Goal: Task Accomplishment & Management: Use online tool/utility

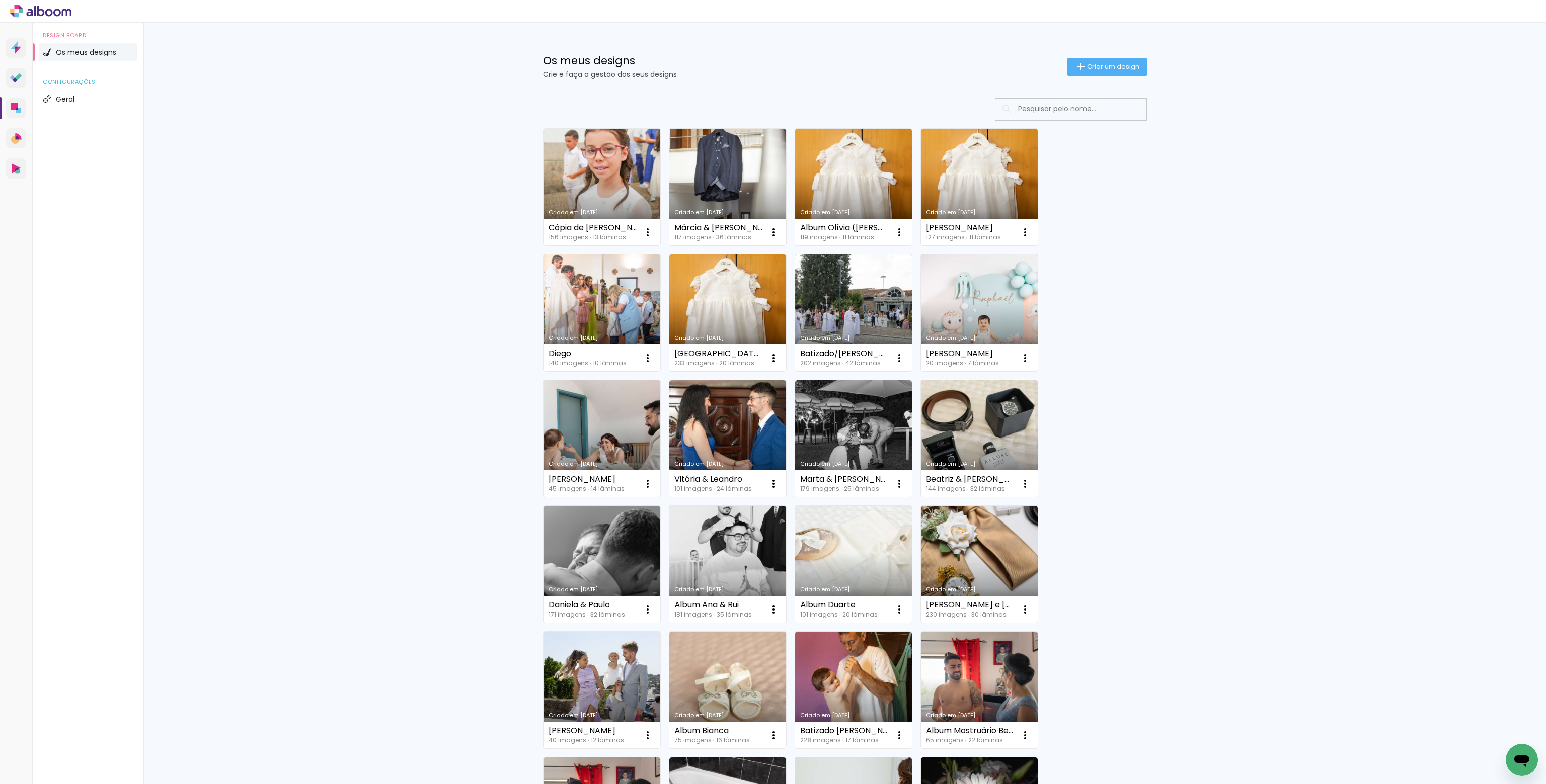
click at [577, 197] on link "Criado em [DATE]" at bounding box center [602, 187] width 117 height 117
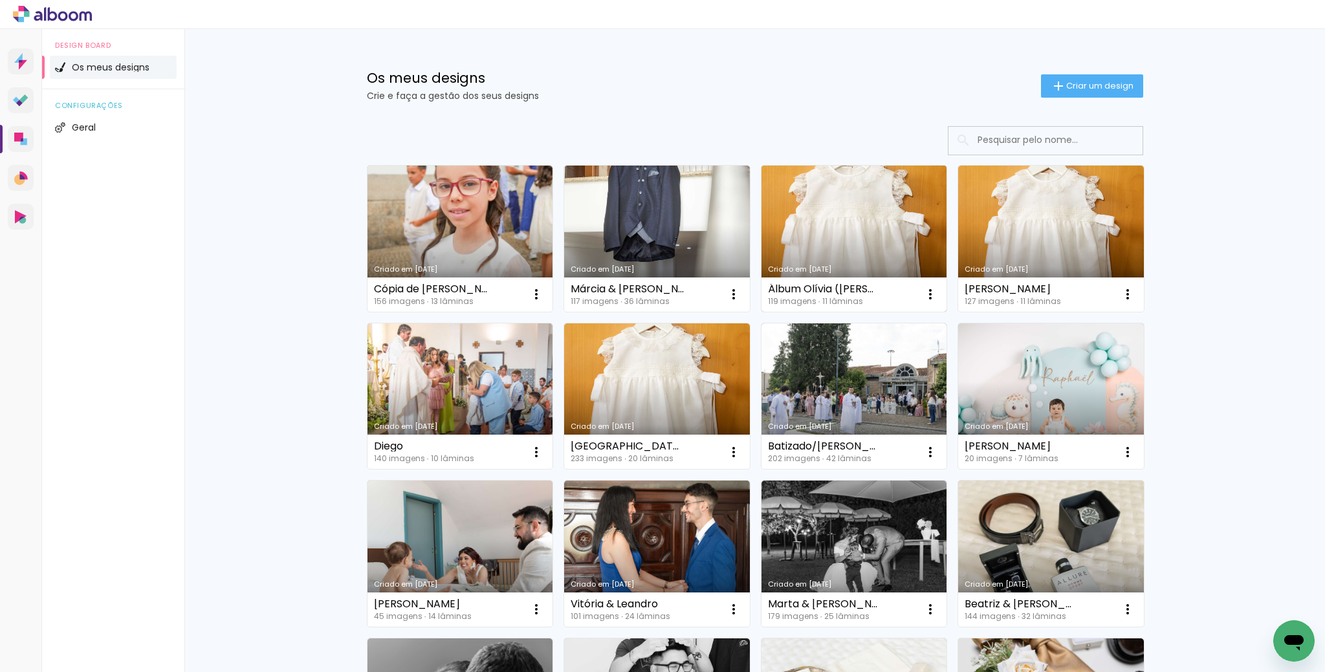
click at [807, 249] on link "Criado em [DATE]" at bounding box center [854, 239] width 186 height 146
click at [928, 299] on iron-icon at bounding box center [930, 295] width 16 height 16
click at [888, 345] on span "Fazer uma cópia" at bounding box center [878, 349] width 76 height 9
type input "Cópia de Álbum Olívia (Pais Bruna)"
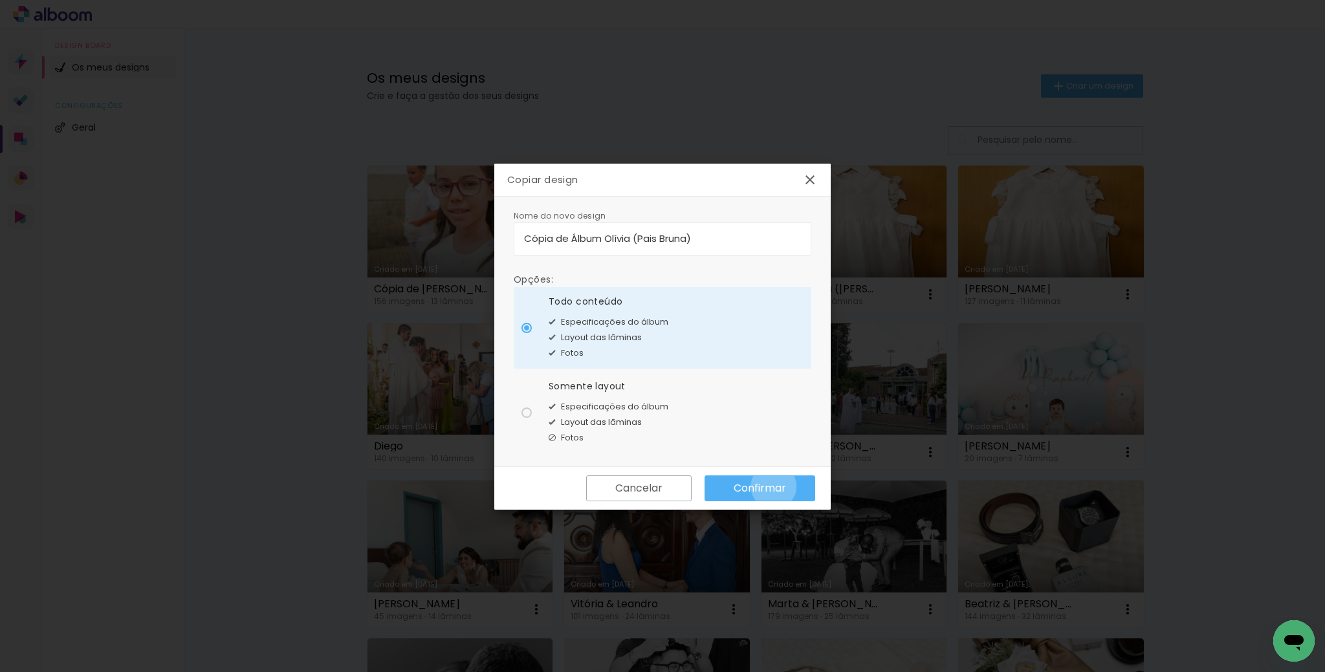
click at [0, 0] on slot "Confirmar" at bounding box center [0, 0] width 0 height 0
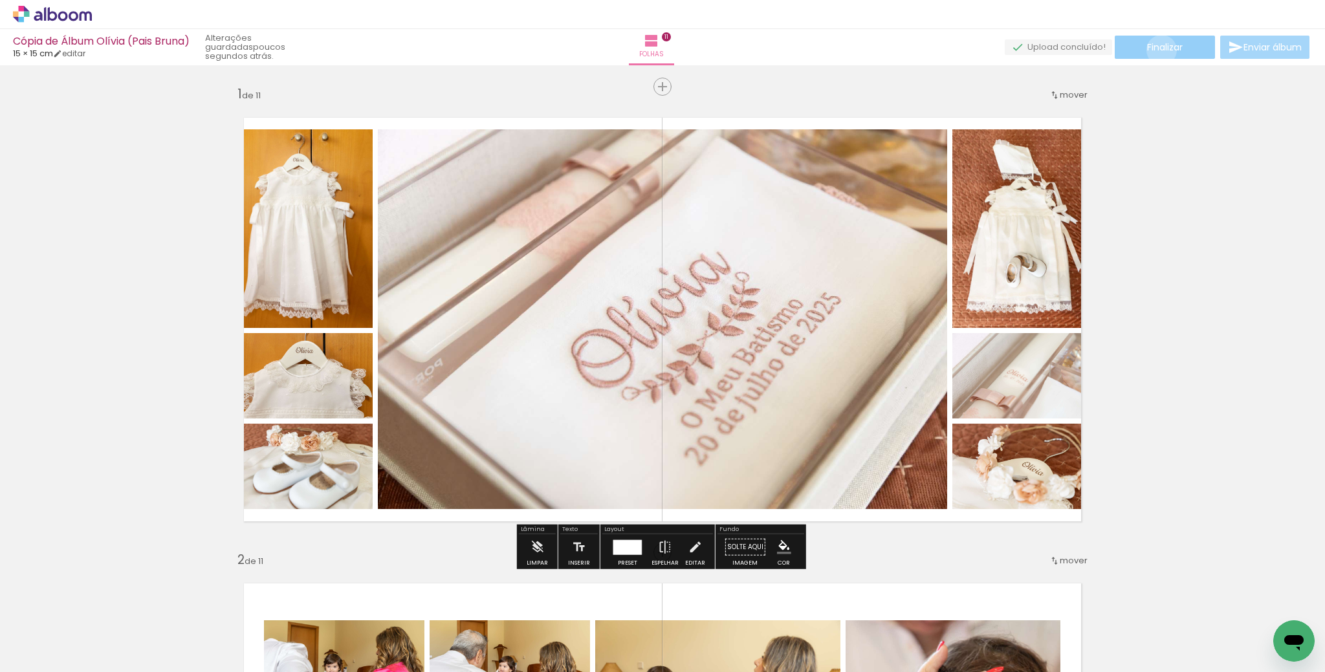
click at [1157, 50] on span "Finalizar" at bounding box center [1165, 47] width 36 height 9
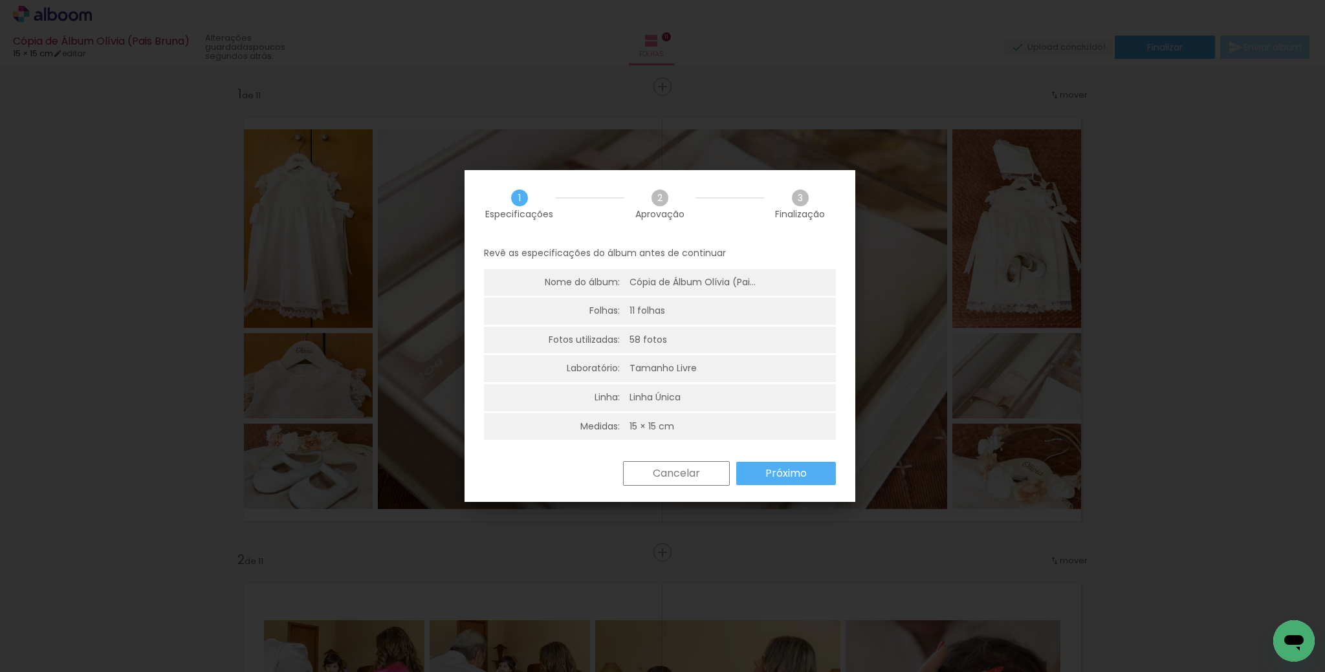
click at [0, 0] on slot "Próximo" at bounding box center [0, 0] width 0 height 0
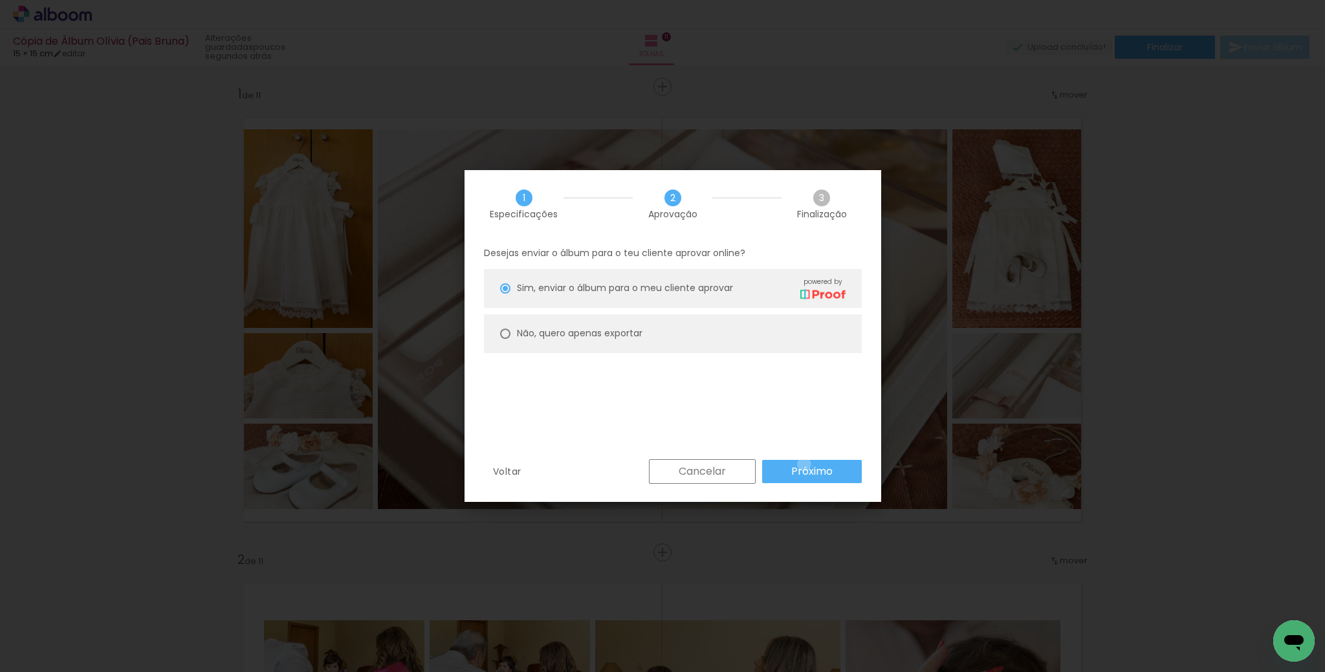
click at [0, 0] on slot "Próximo" at bounding box center [0, 0] width 0 height 0
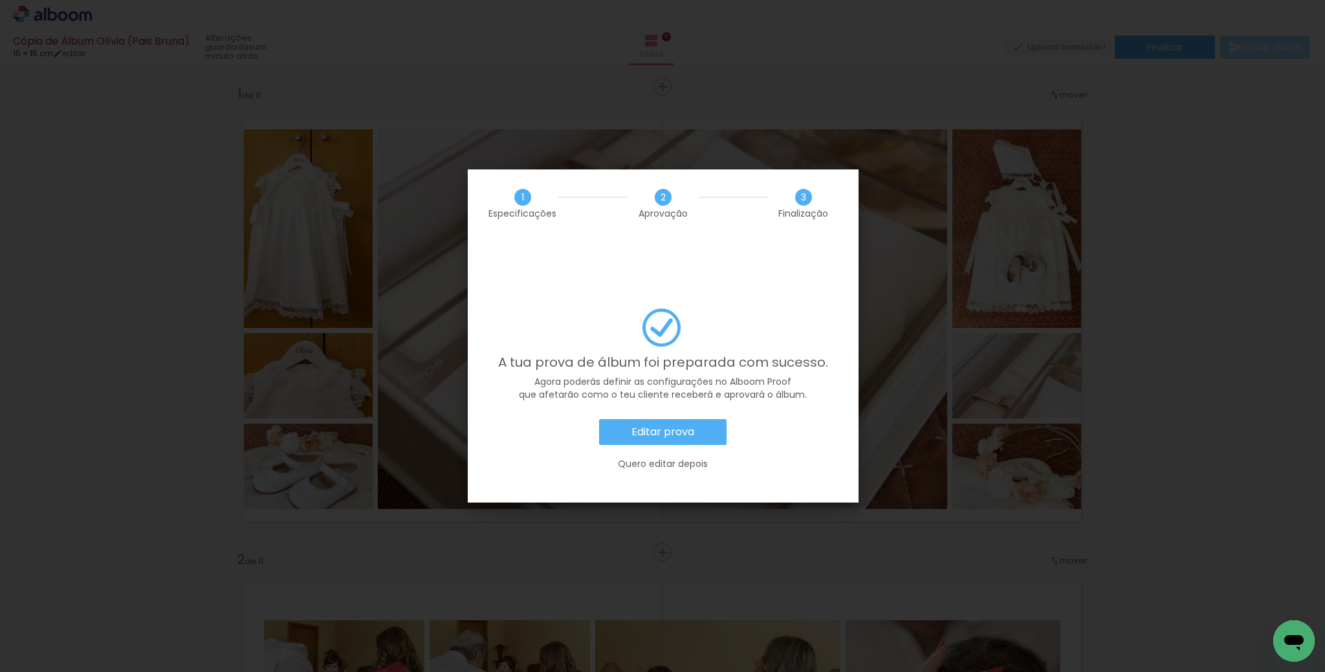
click at [0, 0] on slot "Editar prova" at bounding box center [0, 0] width 0 height 0
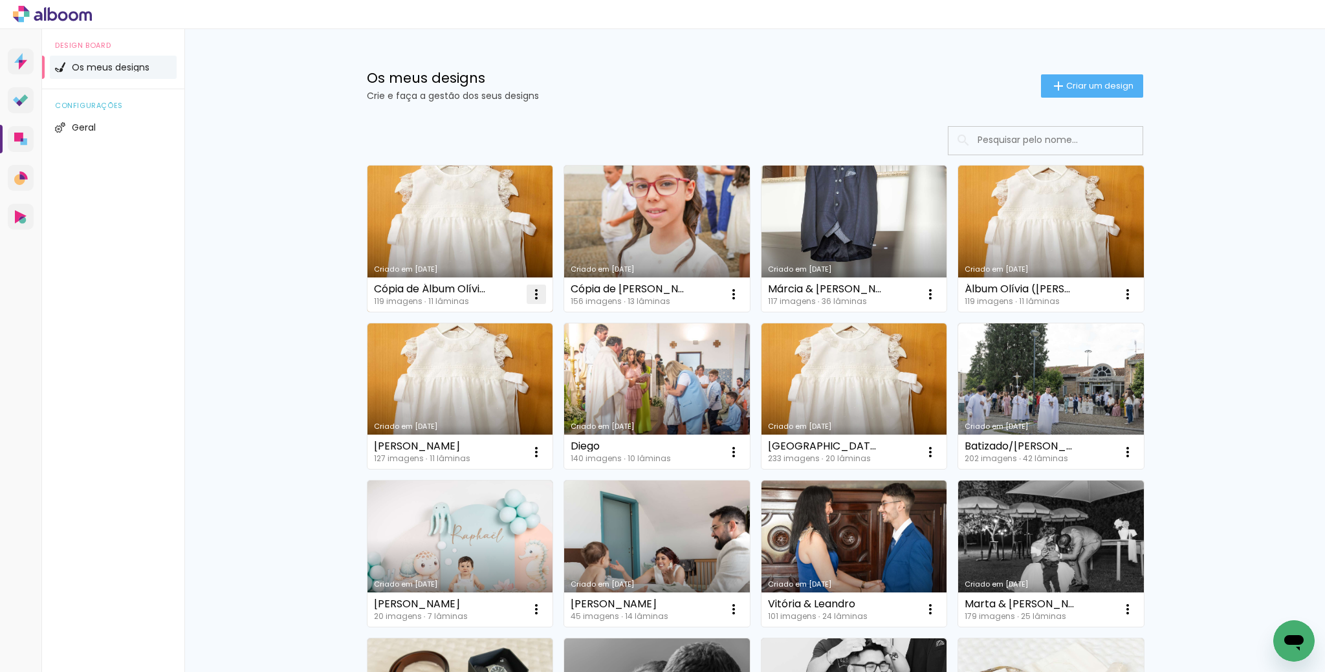
click at [528, 290] on iron-icon at bounding box center [536, 295] width 16 height 16
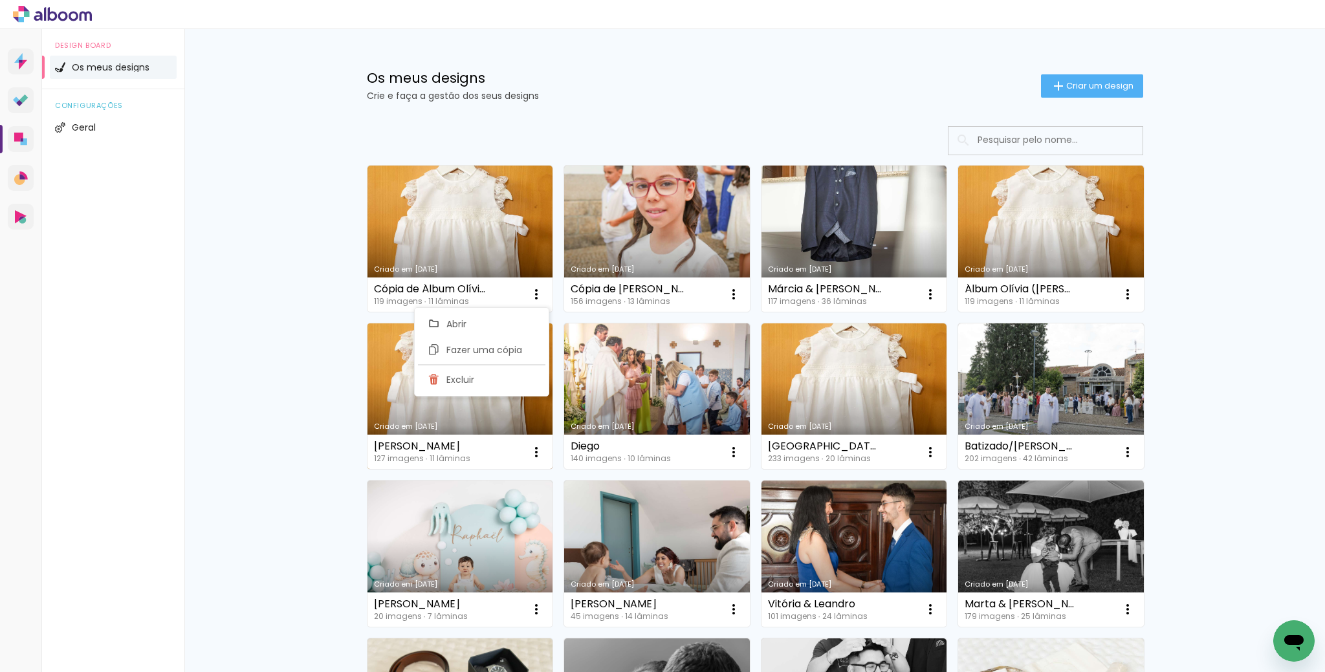
click at [488, 411] on link "Criado em [DATE]" at bounding box center [460, 396] width 186 height 146
click at [539, 452] on iron-icon at bounding box center [536, 452] width 16 height 16
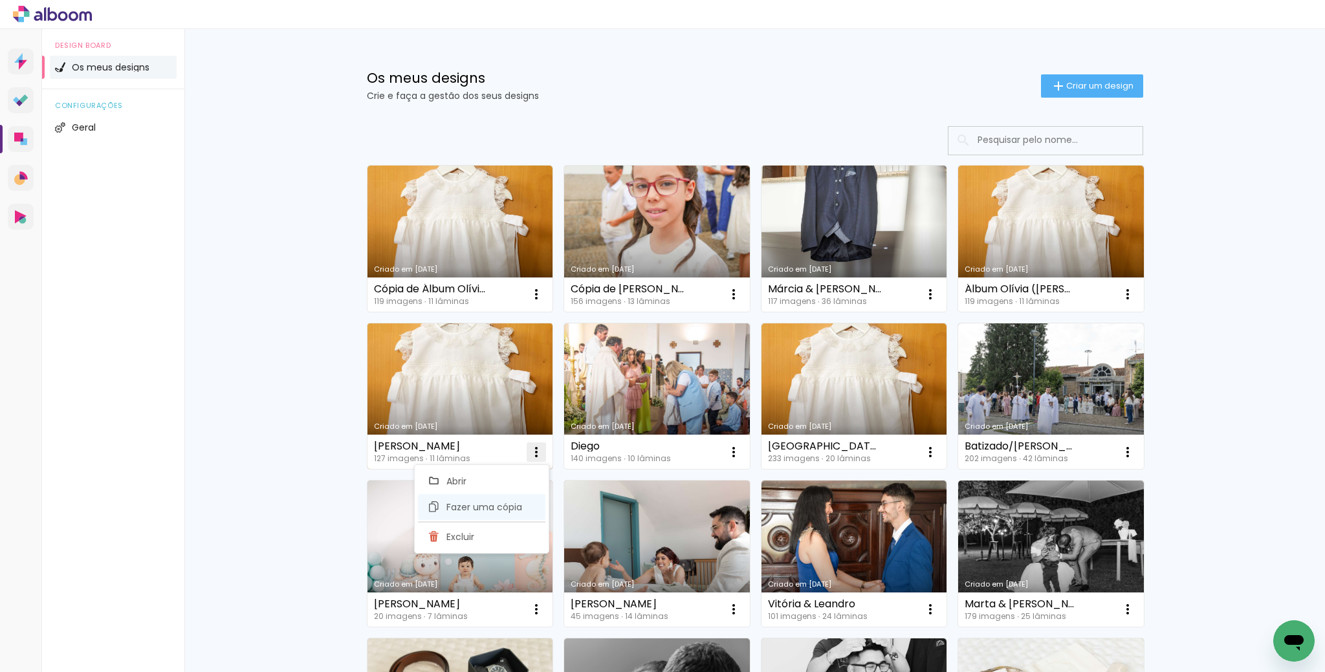
click at [472, 505] on span "Fazer uma cópia" at bounding box center [484, 507] width 76 height 9
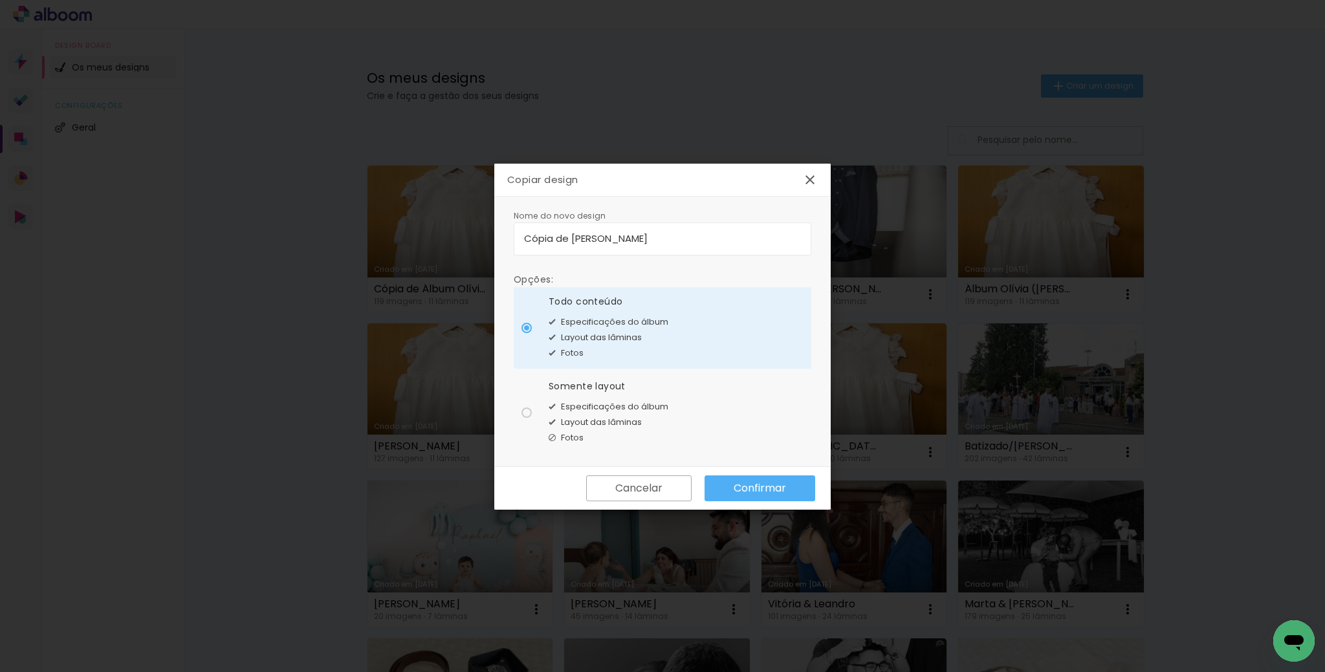
click at [637, 239] on input "Cópia de Avós Olívia" at bounding box center [662, 238] width 277 height 15
type input "Cópia de [PERSON_NAME] (Atualizado)"
type paper-input "Cópia de [PERSON_NAME] (Atualizado)"
click at [0, 0] on slot "Confirmar" at bounding box center [0, 0] width 0 height 0
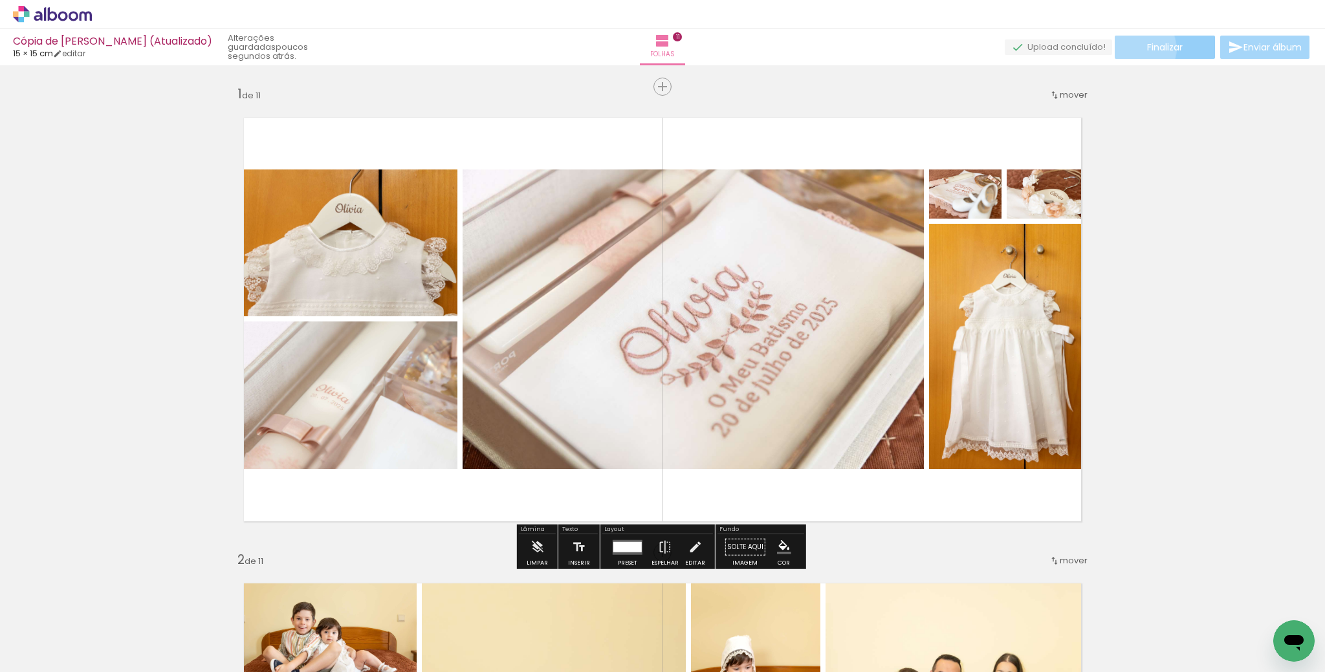
click at [1129, 49] on paper-button "Finalizar" at bounding box center [1165, 47] width 100 height 23
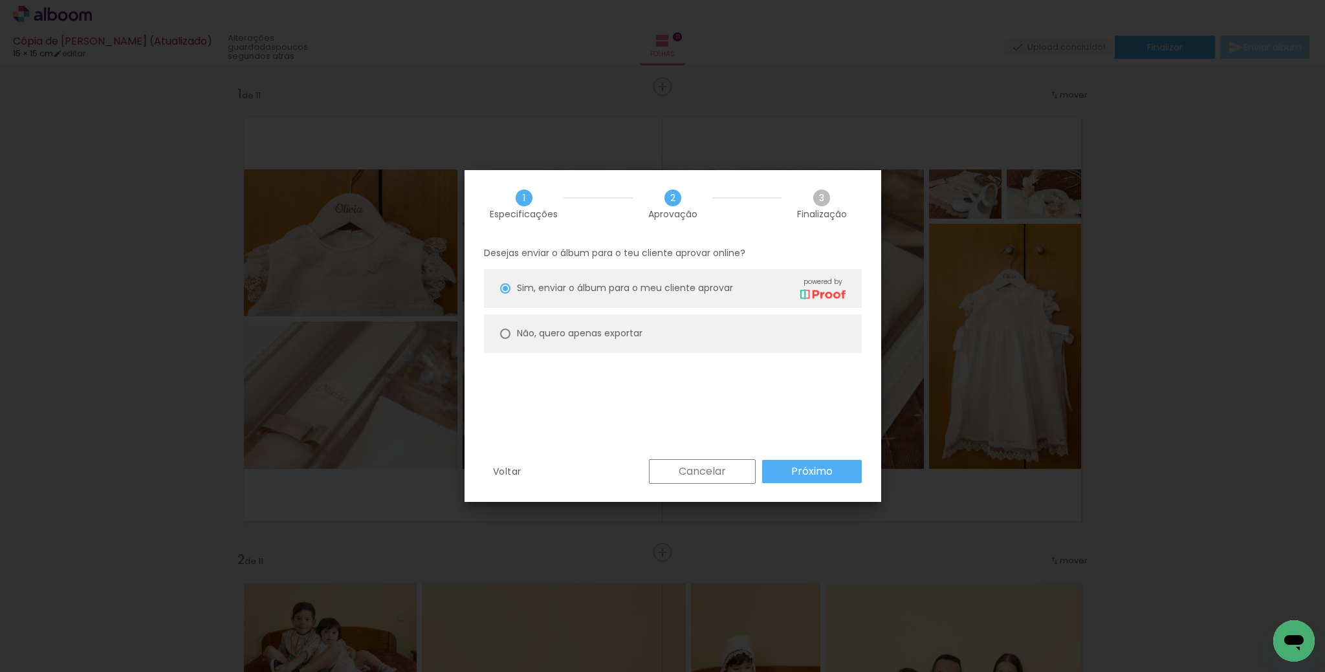
click at [795, 598] on slot "Próximo" at bounding box center [781, 628] width 41 height 61
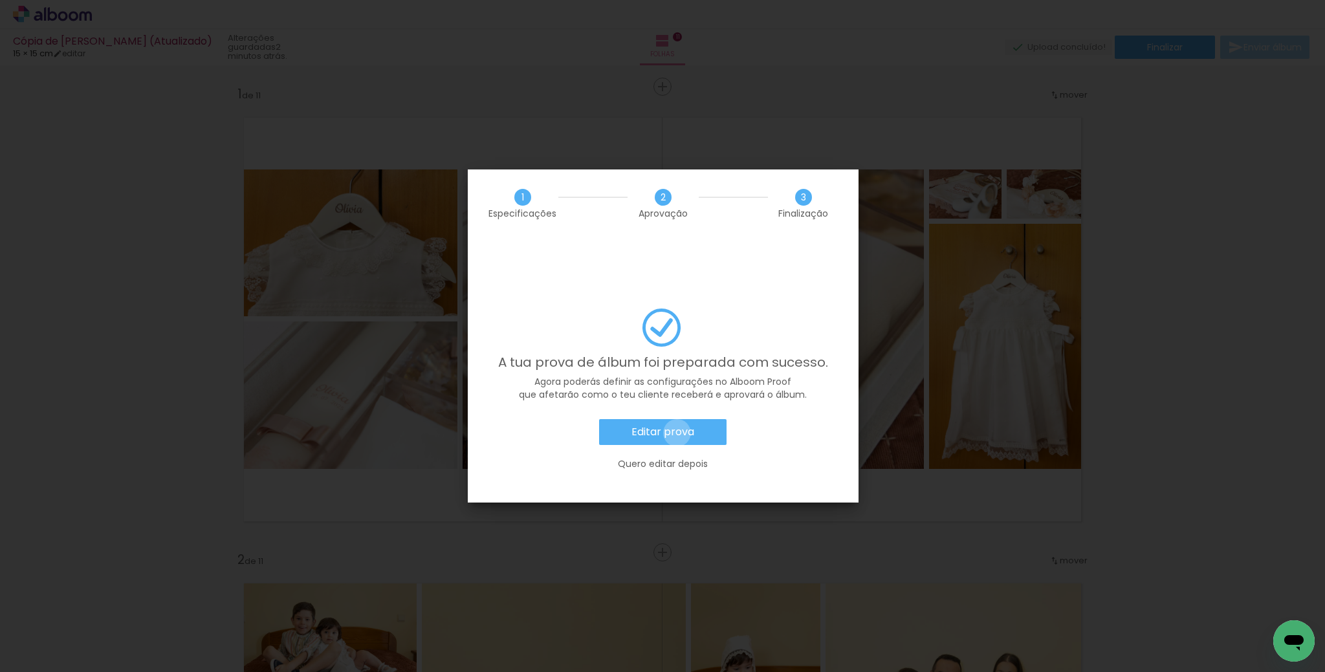
click at [0, 0] on slot "Editar prova" at bounding box center [0, 0] width 0 height 0
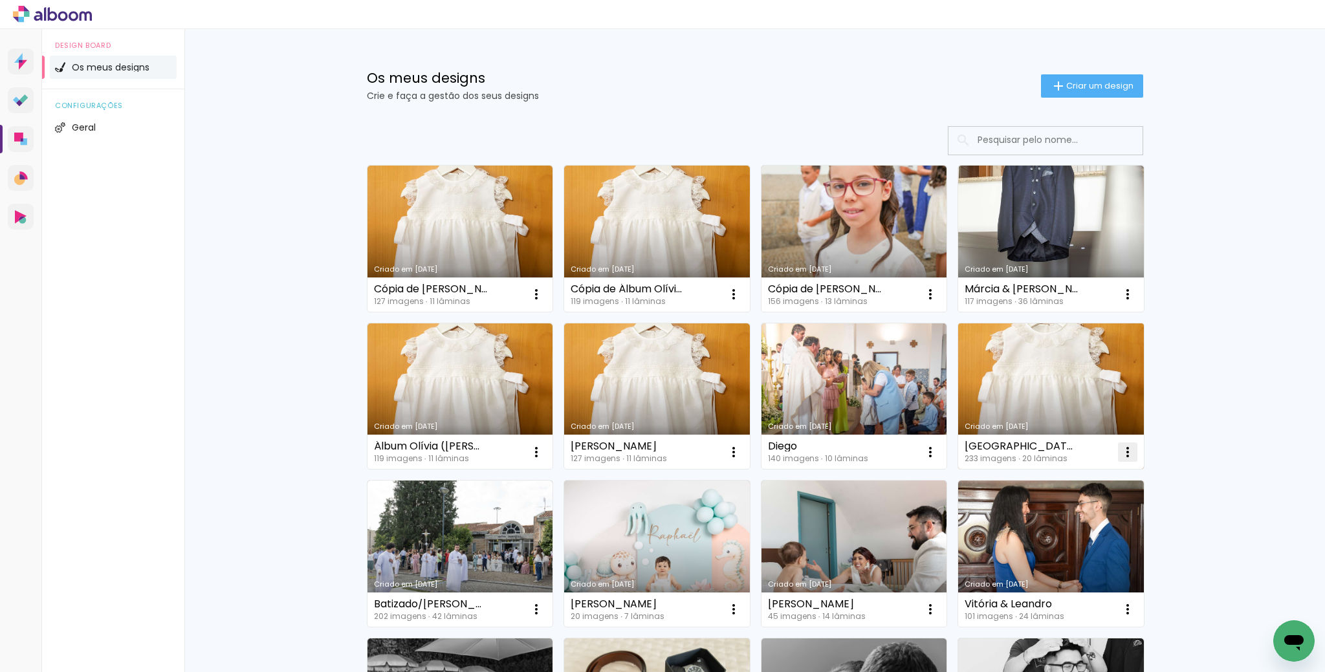
click at [1125, 455] on iron-icon at bounding box center [1128, 452] width 16 height 16
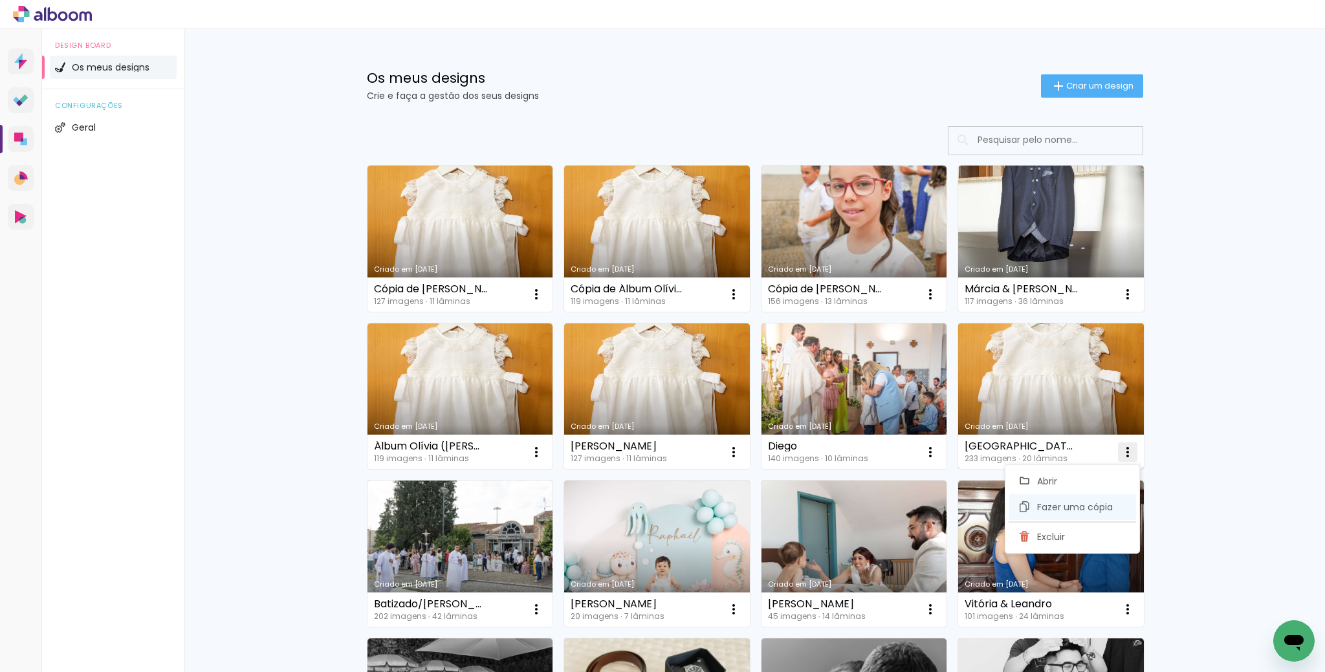
click at [1064, 506] on span "Fazer uma cópia" at bounding box center [1075, 507] width 76 height 9
type input "Cópia de [GEOGRAPHIC_DATA]"
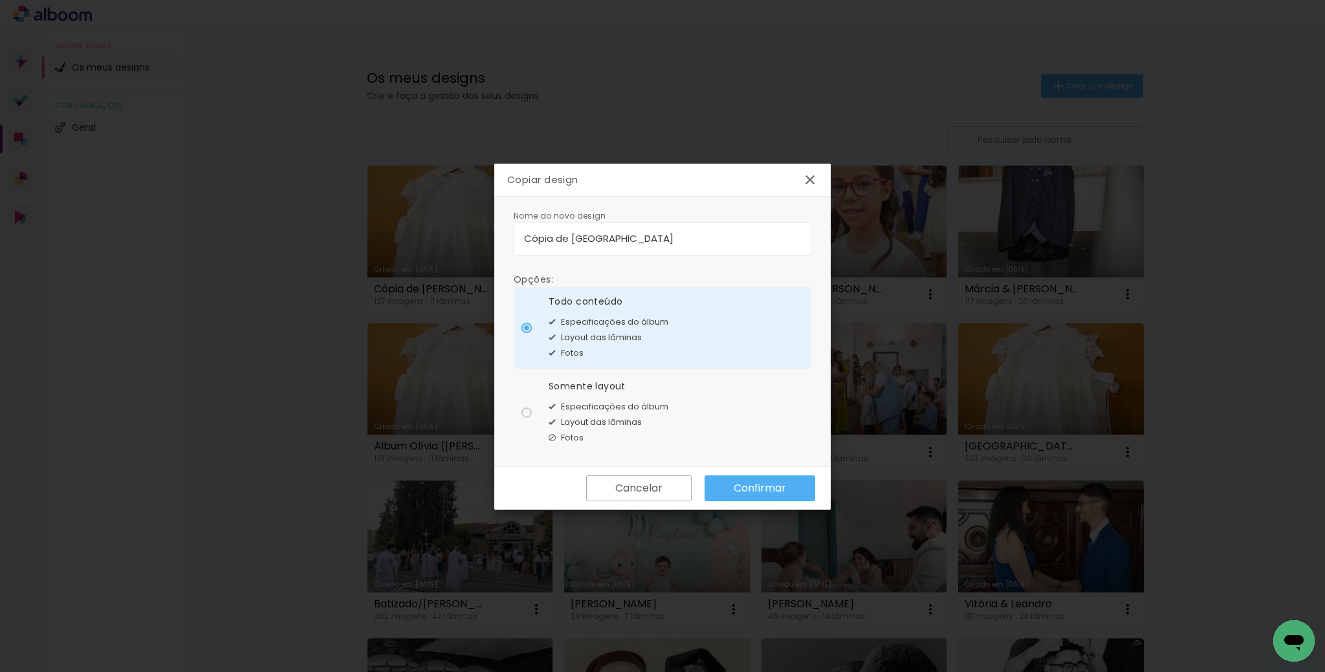
click at [0, 0] on slot "Confirmar" at bounding box center [0, 0] width 0 height 0
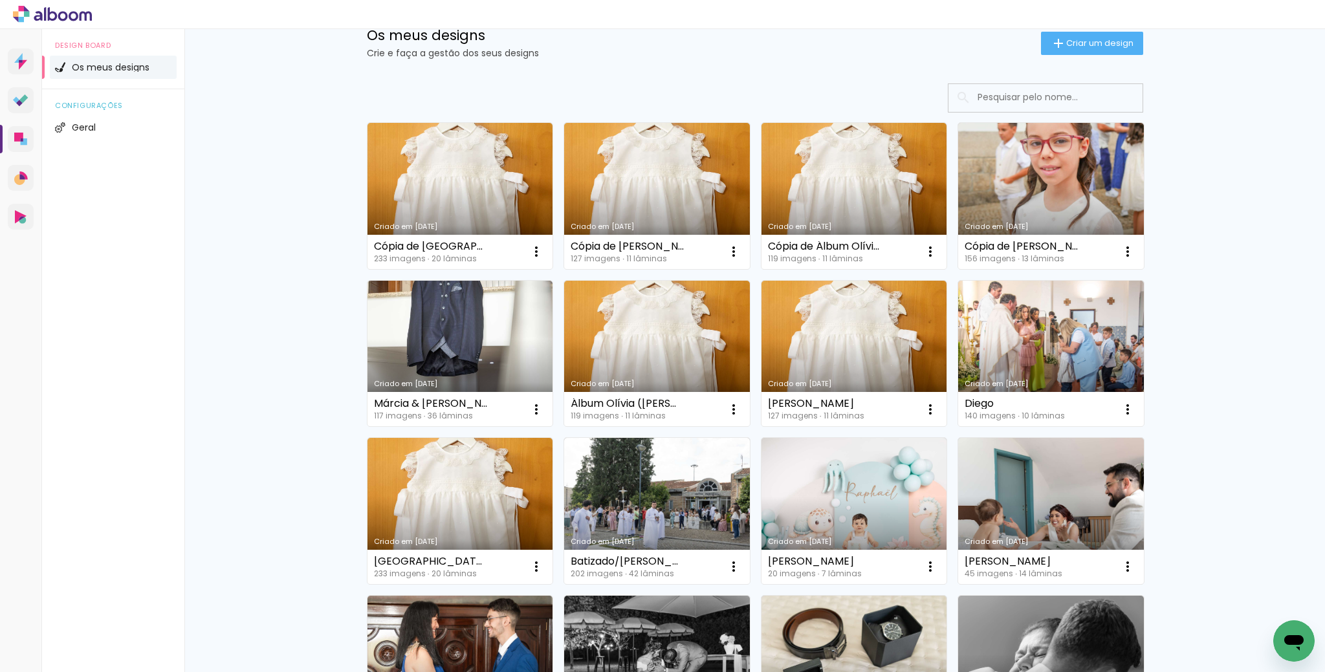
scroll to position [86, 0]
